Goal: Communication & Community: Answer question/provide support

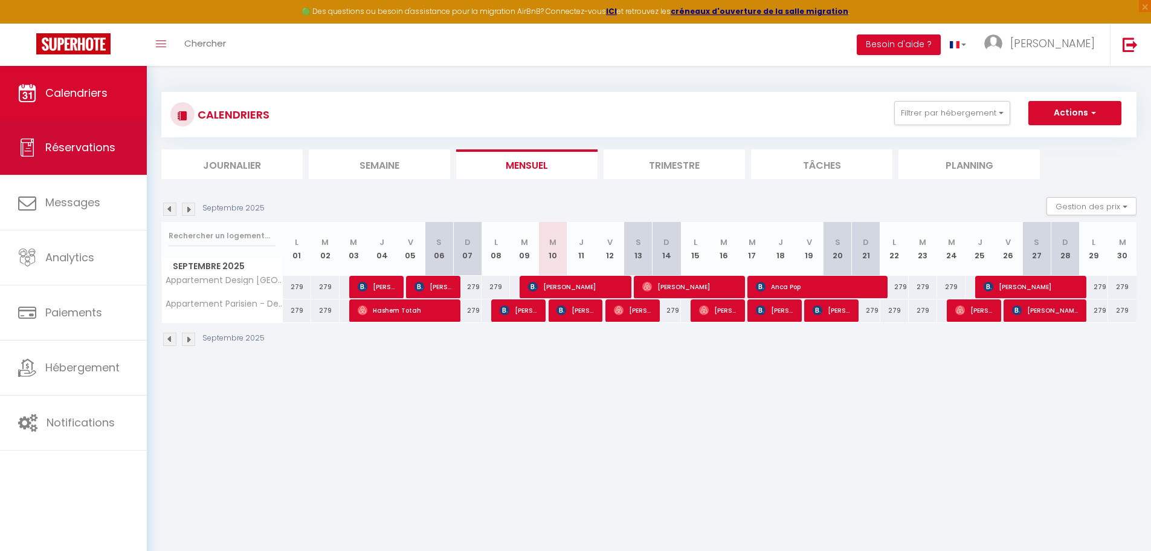
click at [59, 153] on span "Réservations" at bounding box center [80, 147] width 70 height 15
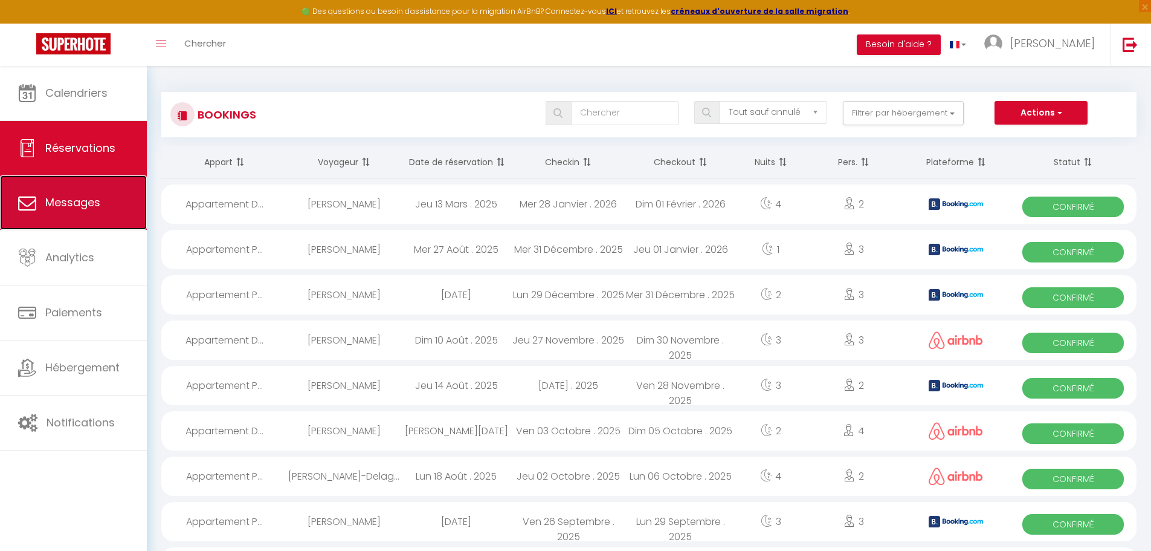
click at [66, 193] on link "Messages" at bounding box center [73, 202] width 147 height 54
select select "message"
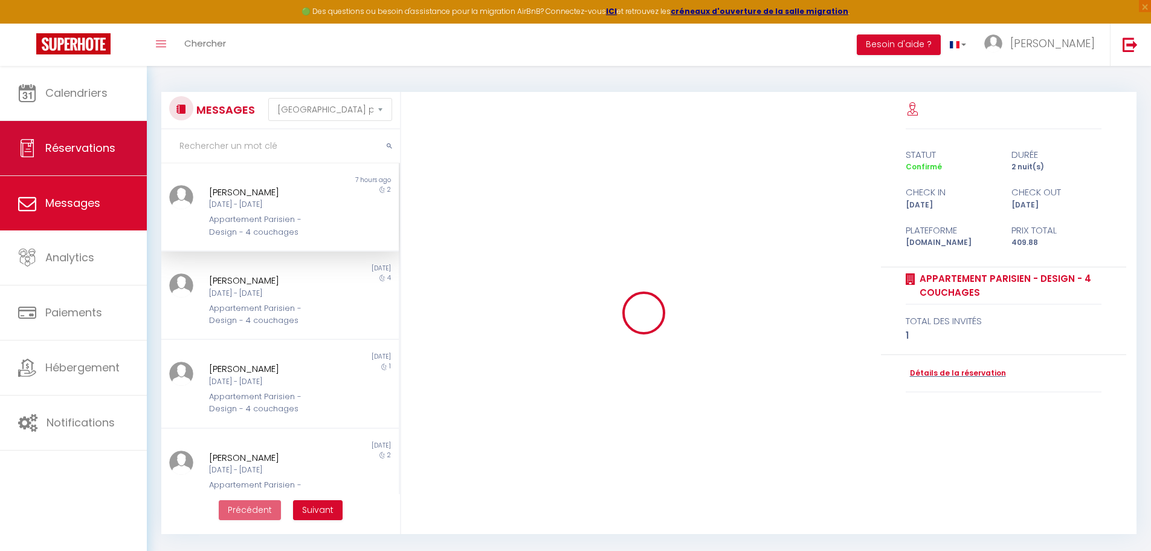
scroll to position [3671, 0]
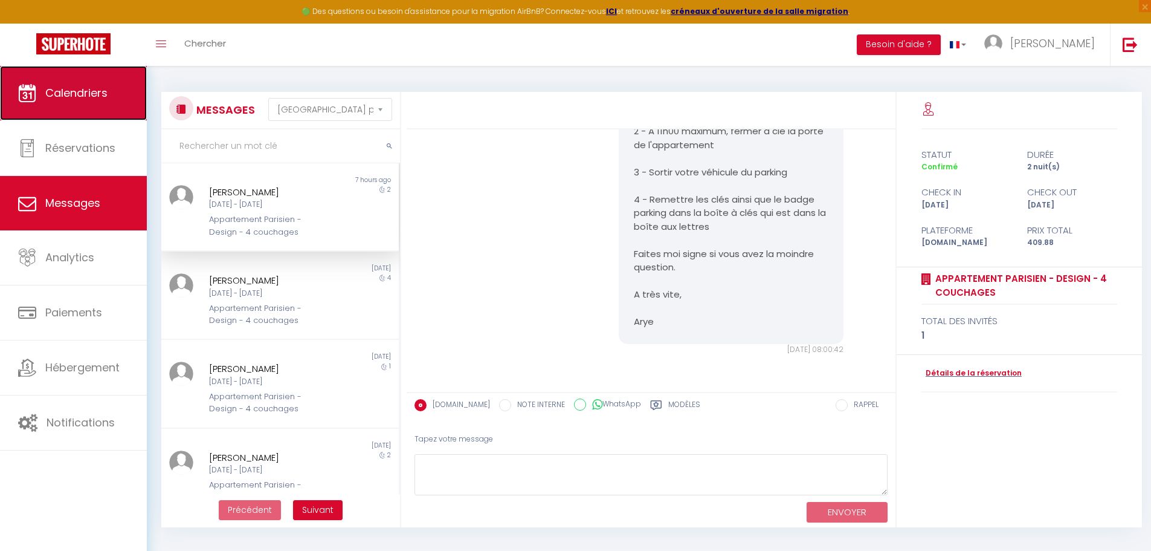
click at [77, 114] on link "Calendriers" at bounding box center [73, 93] width 147 height 54
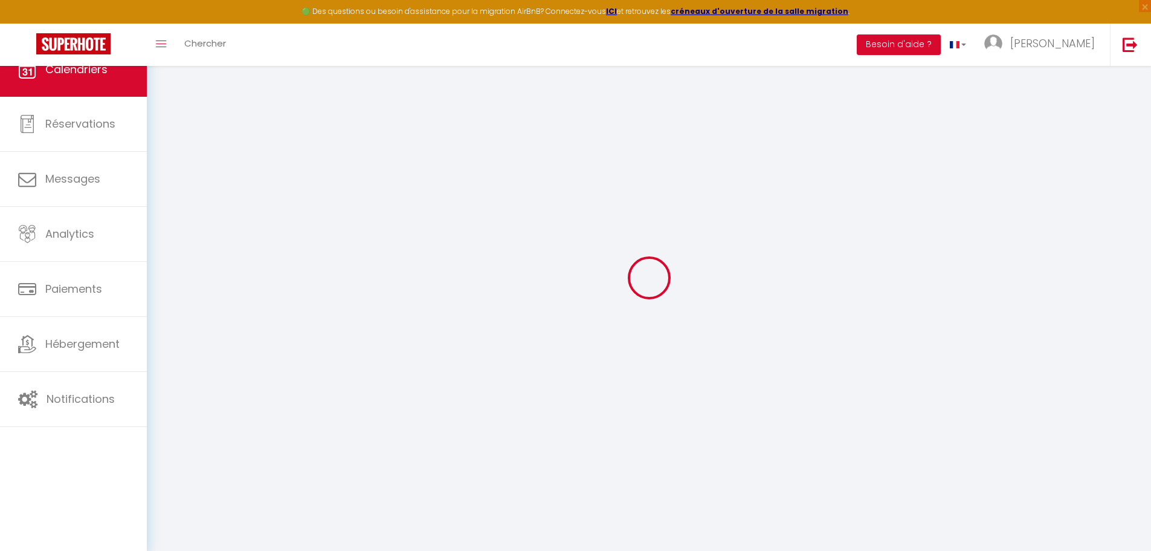
select select
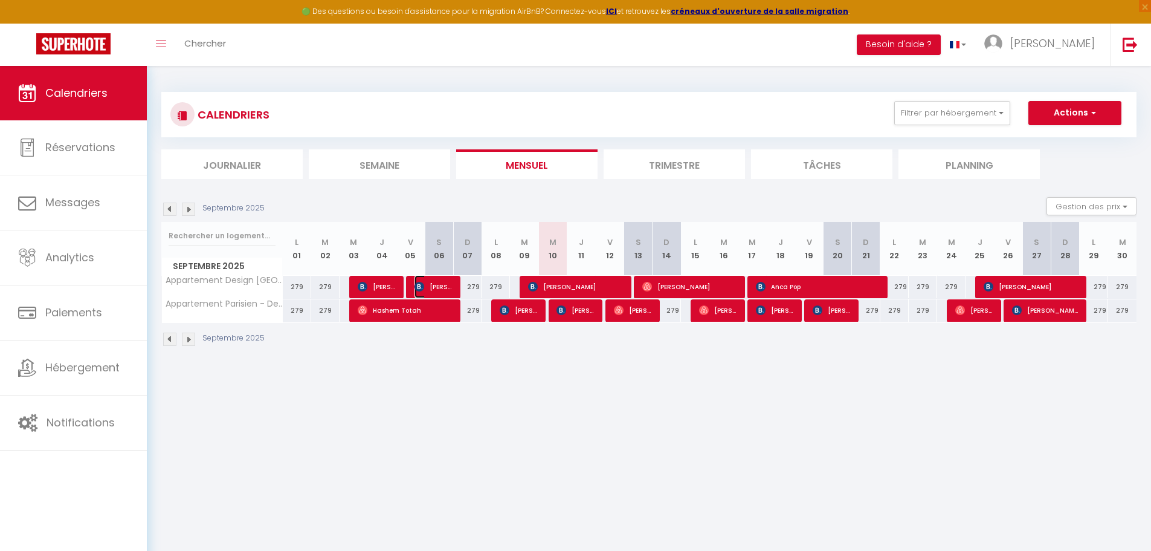
click at [438, 280] on span "[PERSON_NAME]" at bounding box center [434, 286] width 38 height 23
select select "OK"
select select "KO"
select select "0"
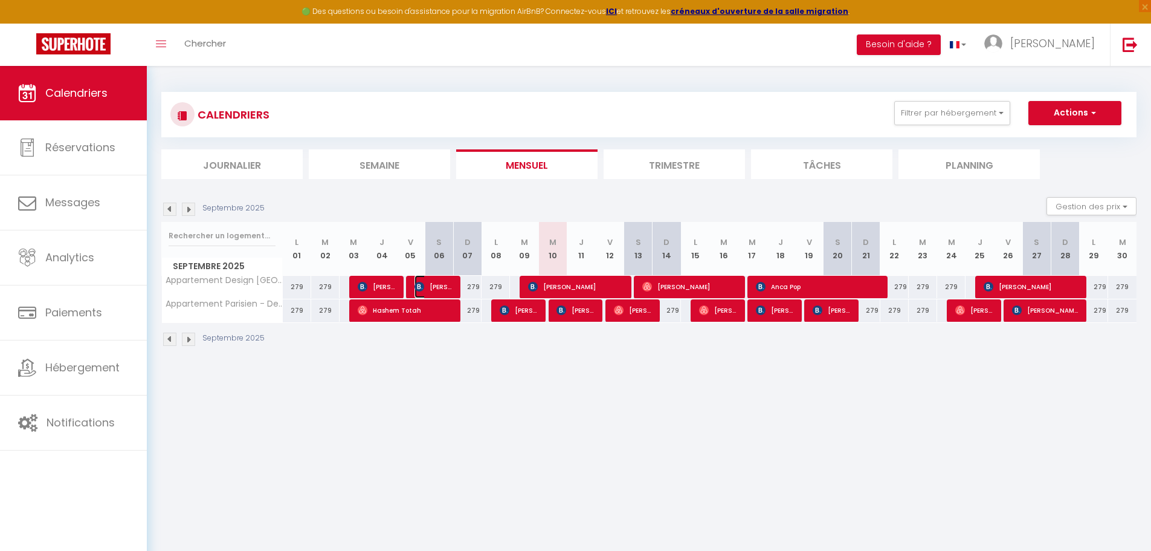
select select "1"
select select
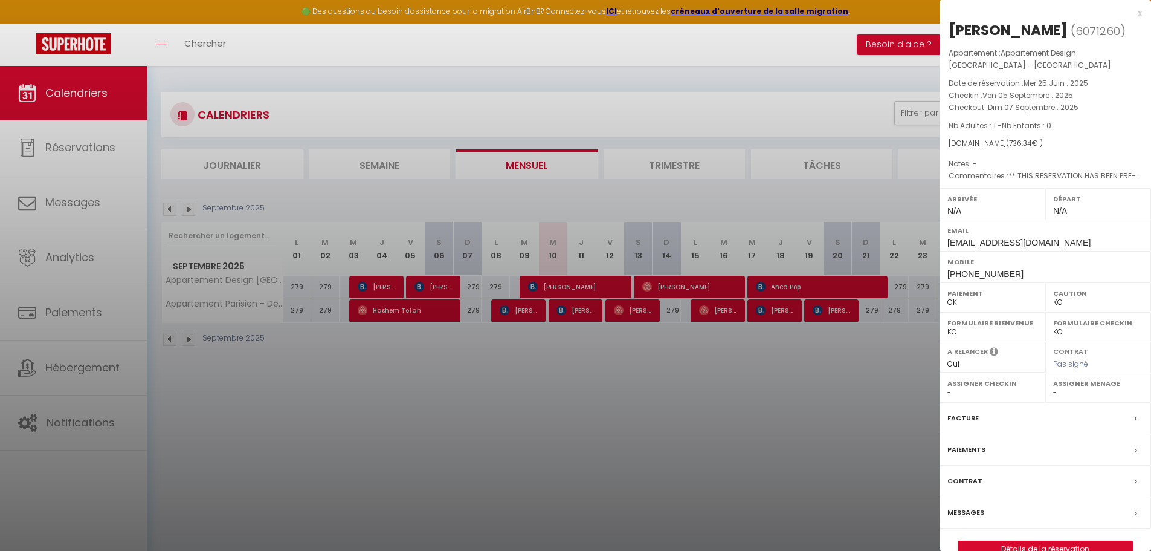
scroll to position [66, 0]
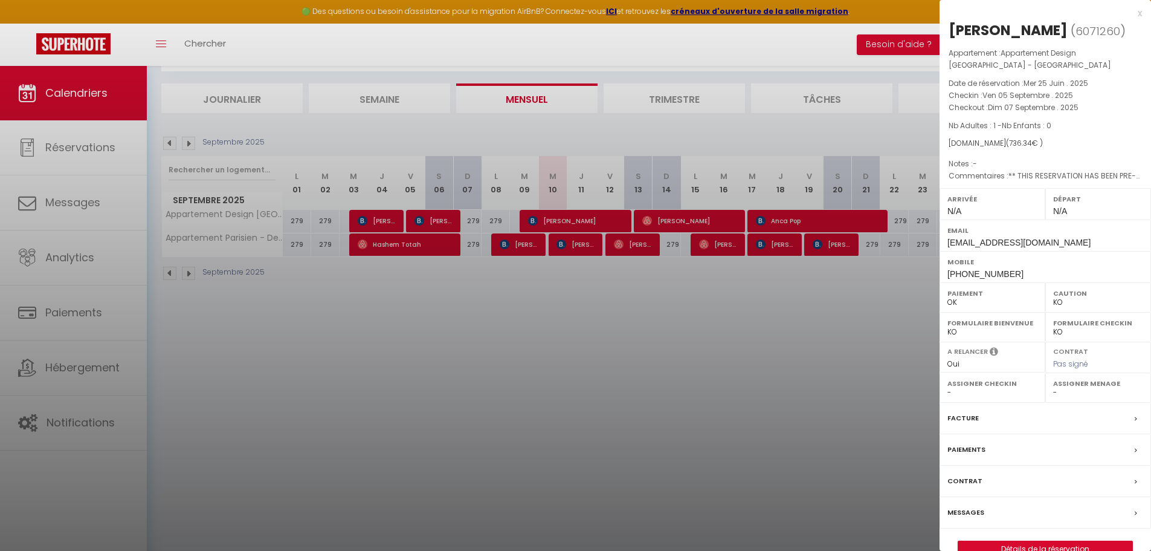
click at [983, 507] on label "Messages" at bounding box center [966, 512] width 37 height 13
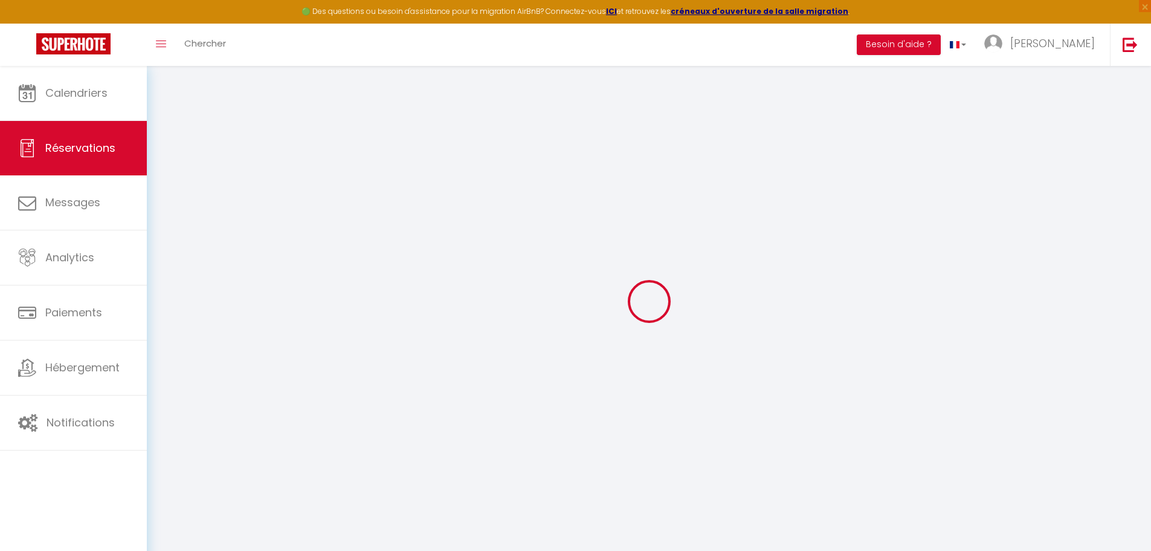
select select
checkbox input "false"
type textarea "** THIS RESERVATION HAS BEEN PRE-PAID ** Je voyage pour affaires et il est poss…"
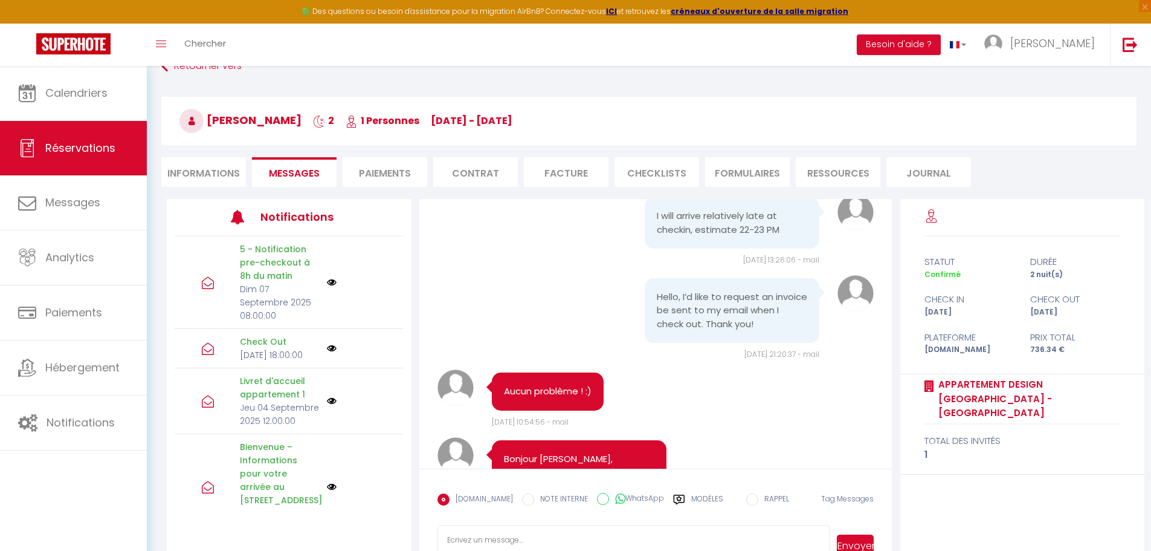
scroll to position [66, 0]
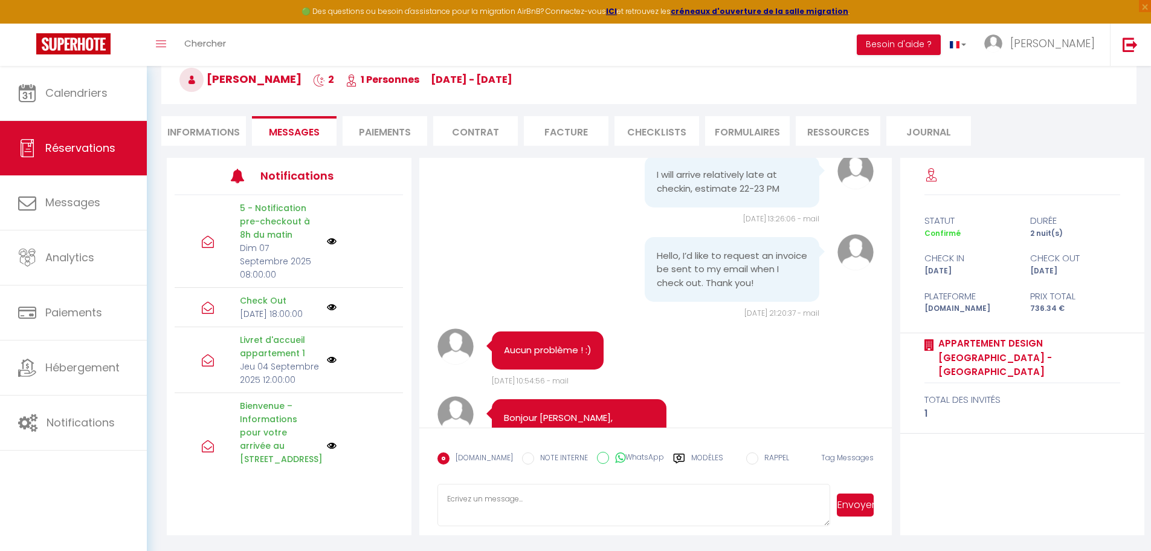
click at [575, 503] on textarea at bounding box center [634, 505] width 393 height 42
click at [475, 500] on textarea "Bonjour, nous n'avons reçu aucun message de votre part" at bounding box center [634, 505] width 393 height 42
click at [477, 508] on textarea "Bonjour, merci pour votre avis. Nous sommes désolés pour le [MEDICAL_DATA], cel…" at bounding box center [634, 505] width 393 height 42
click at [665, 511] on textarea "Bonjour, merci pour votre avis. Nous sommes désolés pour le [MEDICAL_DATA], cel…" at bounding box center [634, 505] width 393 height 42
type textarea "Bonjour, merci pour votre avis. Nous sommes désolés pour le [MEDICAL_DATA], cel…"
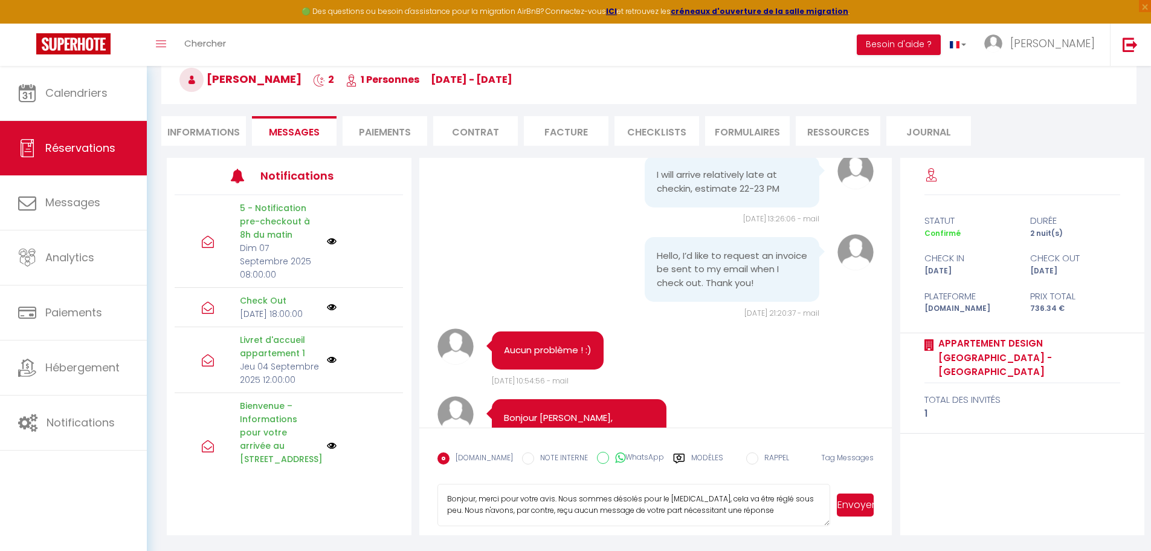
click at [855, 499] on button "Envoyer" at bounding box center [855, 504] width 37 height 23
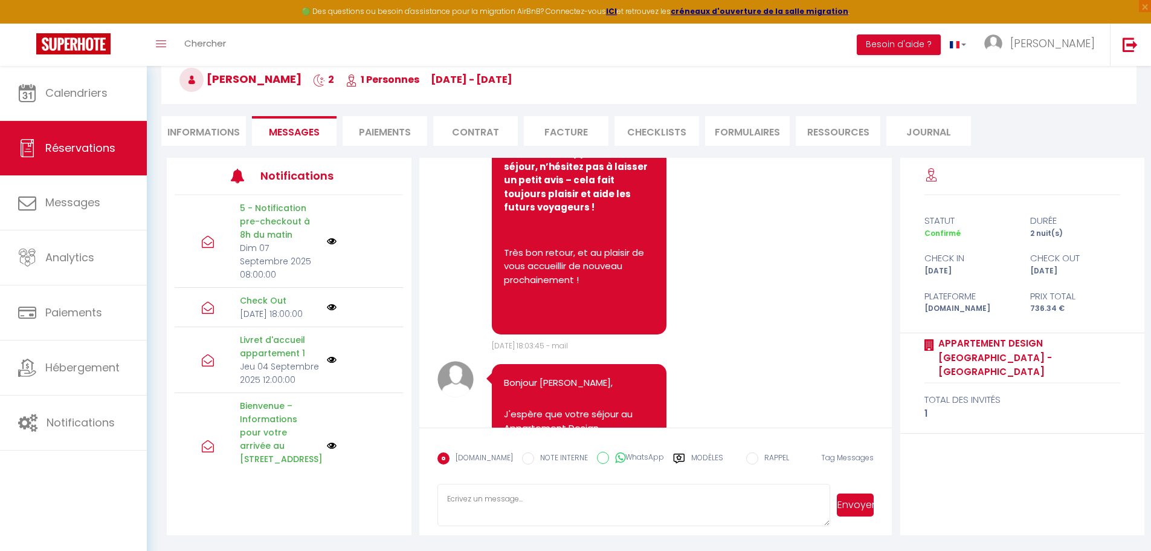
scroll to position [3897, 0]
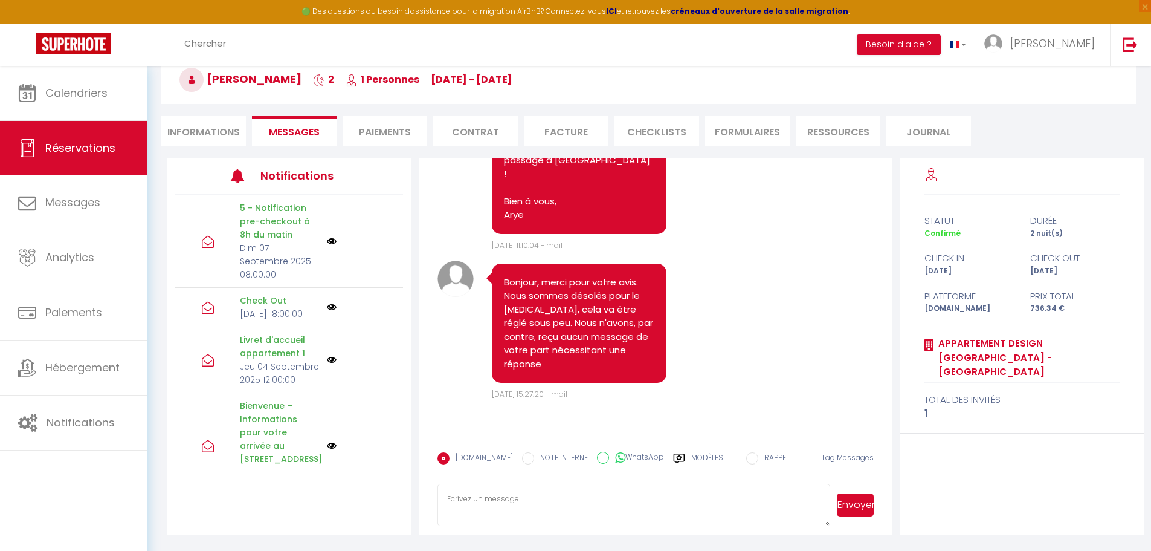
click at [587, 505] on textarea at bounding box center [634, 505] width 393 height 42
click at [597, 458] on input "WhatsApp" at bounding box center [603, 458] width 12 height 12
radio input "true"
radio input "false"
click at [101, 143] on span "Réservations" at bounding box center [80, 147] width 70 height 15
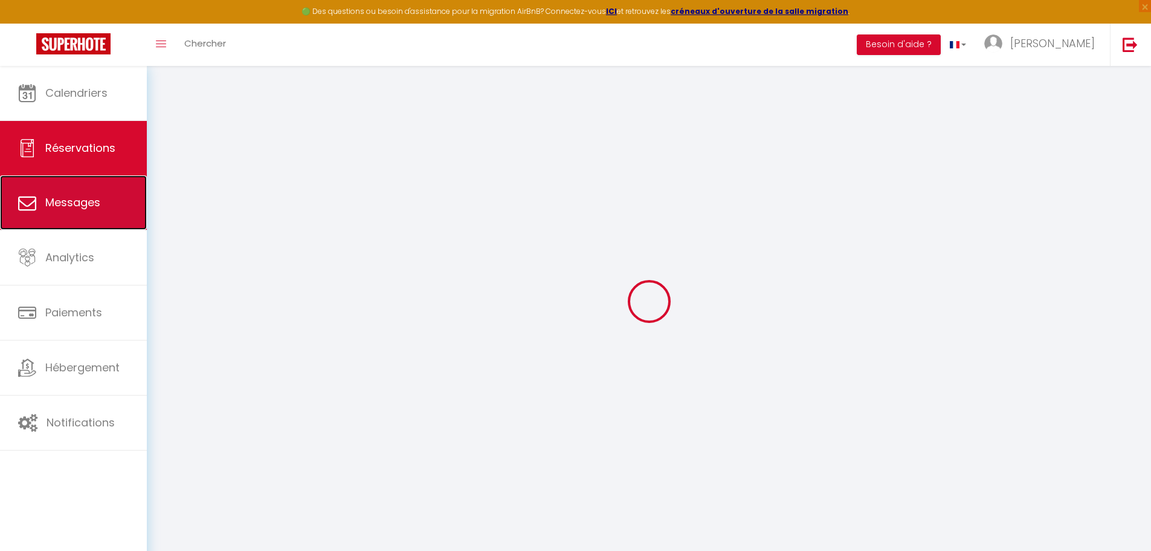
click at [77, 181] on link "Messages" at bounding box center [73, 202] width 147 height 54
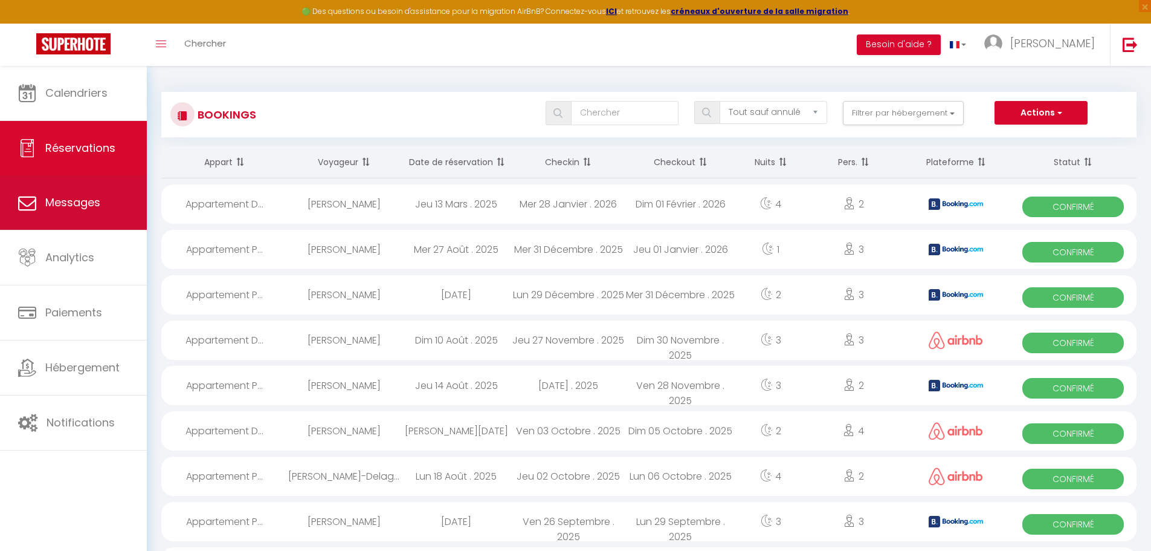
select select "message"
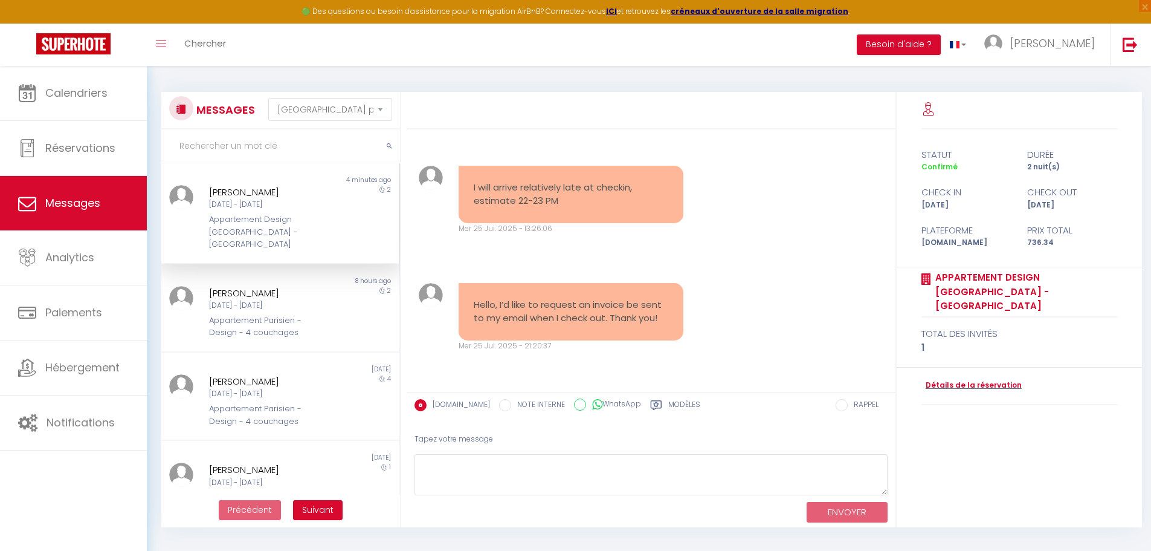
scroll to position [3604, 0]
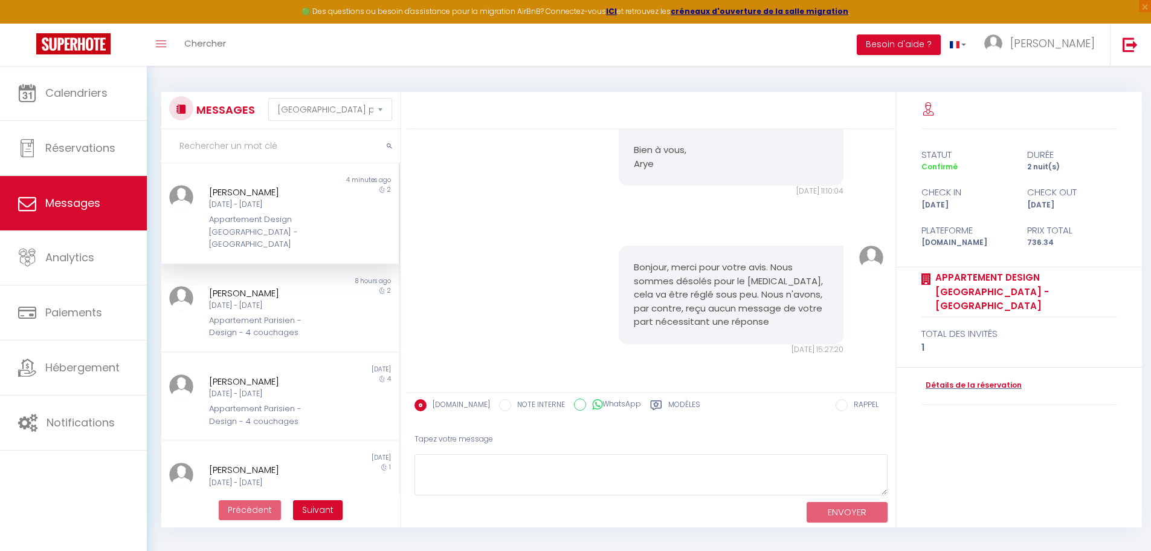
click at [300, 218] on div "Appartement Design [GEOGRAPHIC_DATA] - [GEOGRAPHIC_DATA]" at bounding box center [270, 231] width 123 height 37
click at [258, 286] on div "[PERSON_NAME]" at bounding box center [270, 293] width 123 height 15
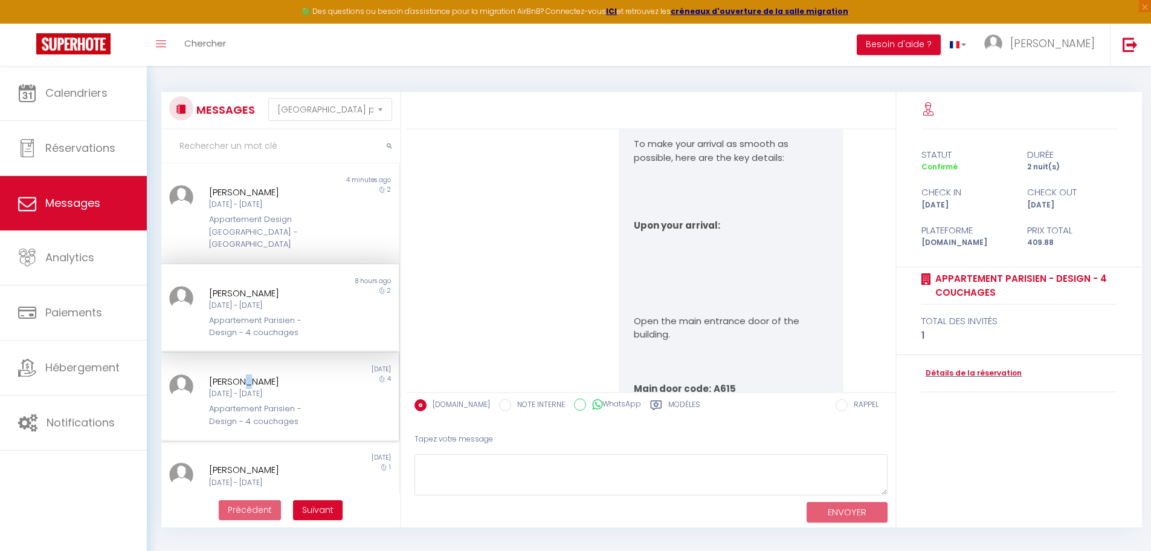
click at [248, 374] on div "[PERSON_NAME]" at bounding box center [270, 381] width 123 height 15
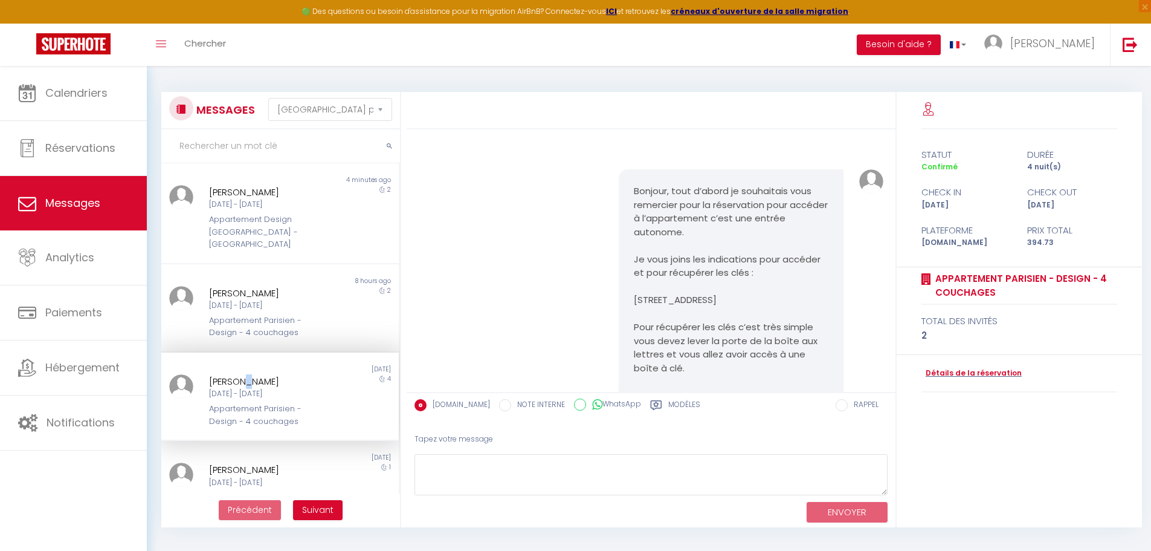
scroll to position [423, 0]
